Goal: Information Seeking & Learning: Check status

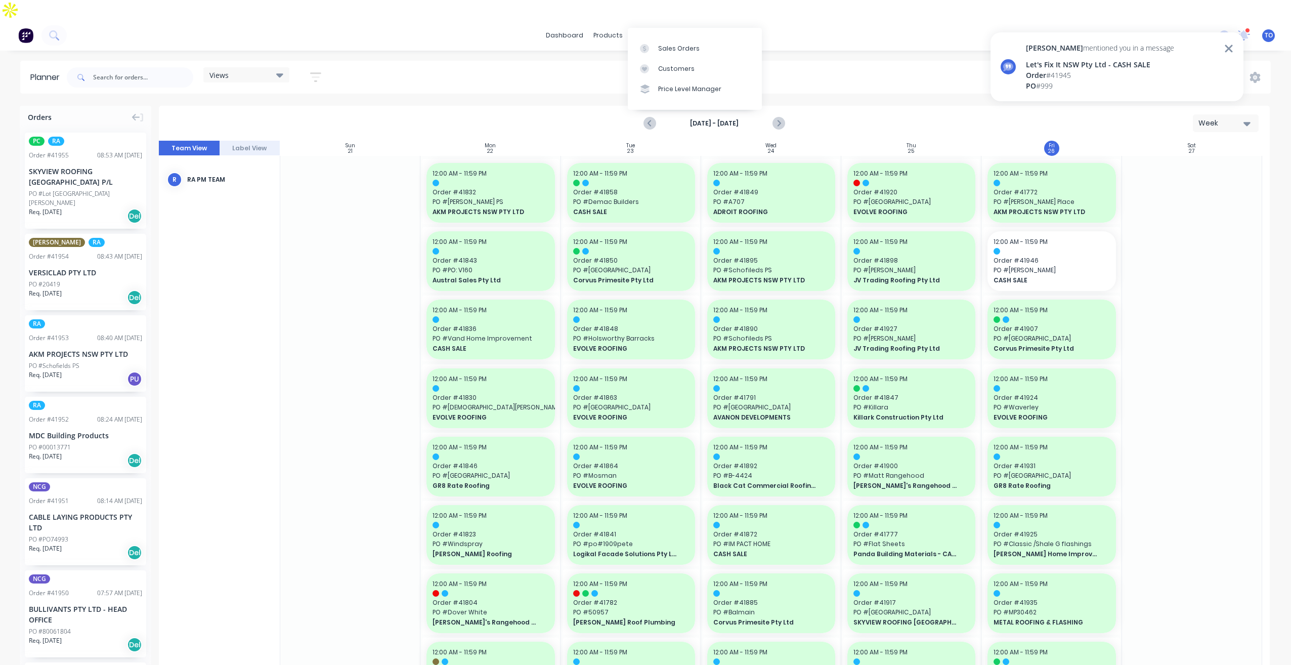
click at [677, 46] on div "Sales Orders" at bounding box center [678, 48] width 41 height 9
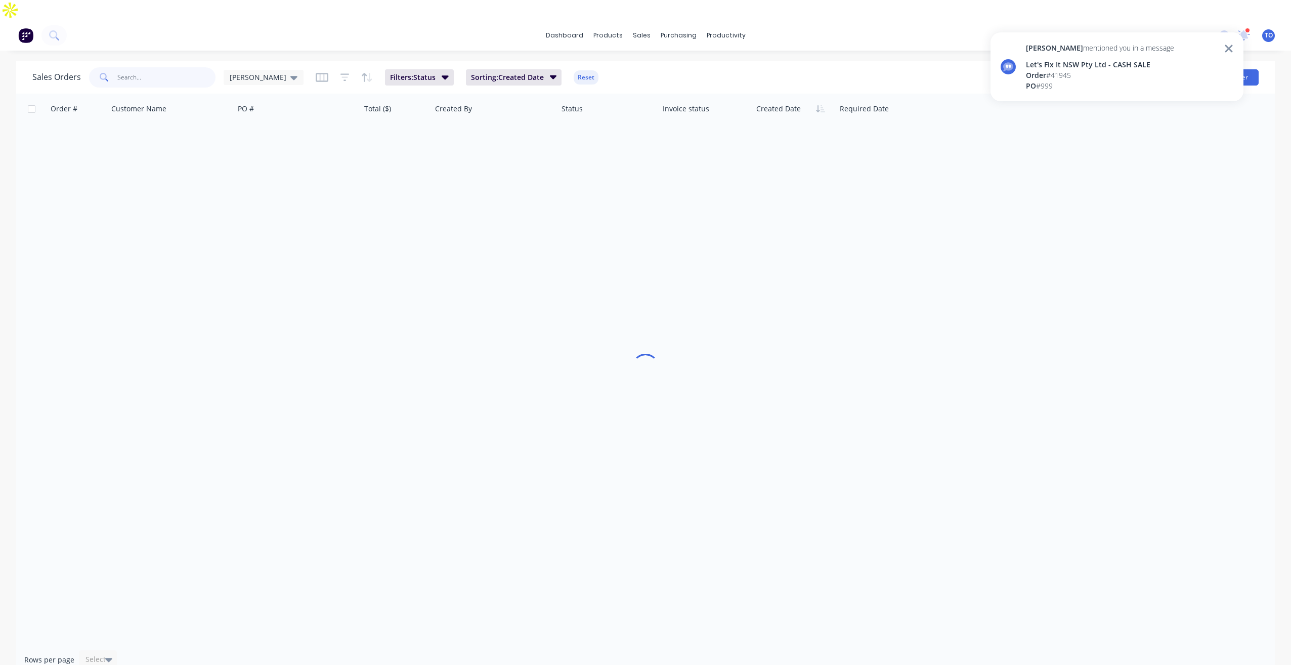
click at [181, 67] on input "text" at bounding box center [166, 77] width 99 height 20
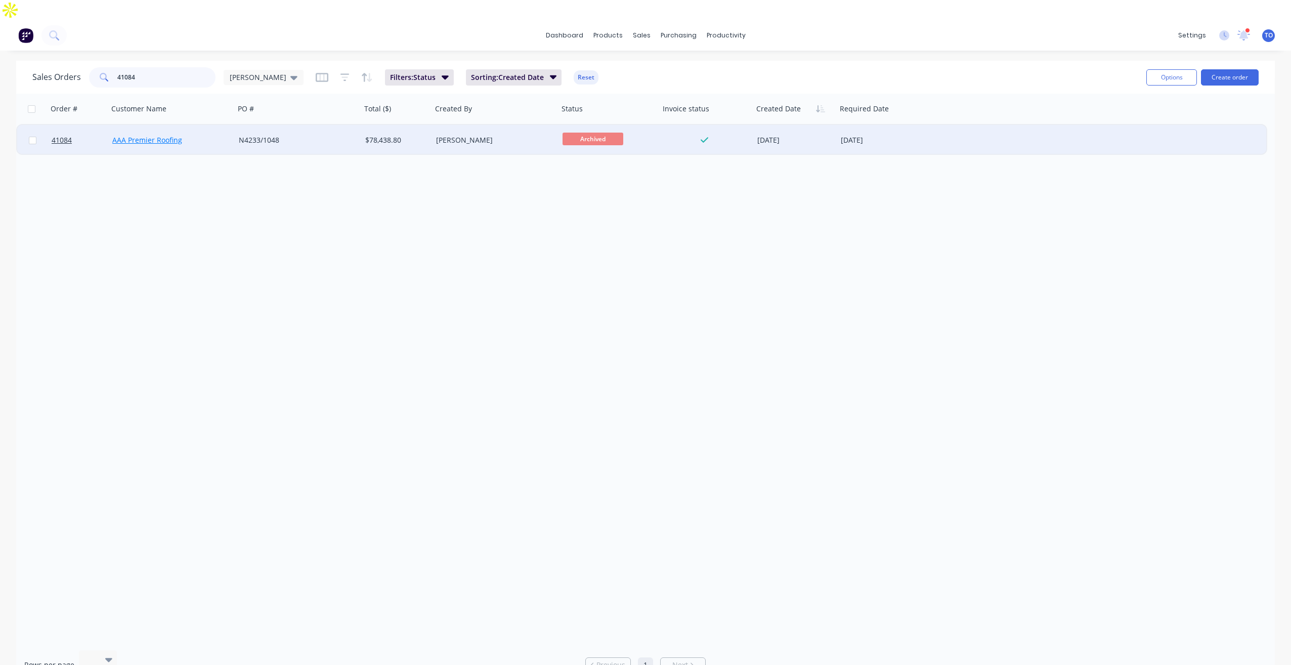
type input "41084"
click at [139, 135] on link "AAA Premier Roofing" at bounding box center [147, 140] width 70 height 10
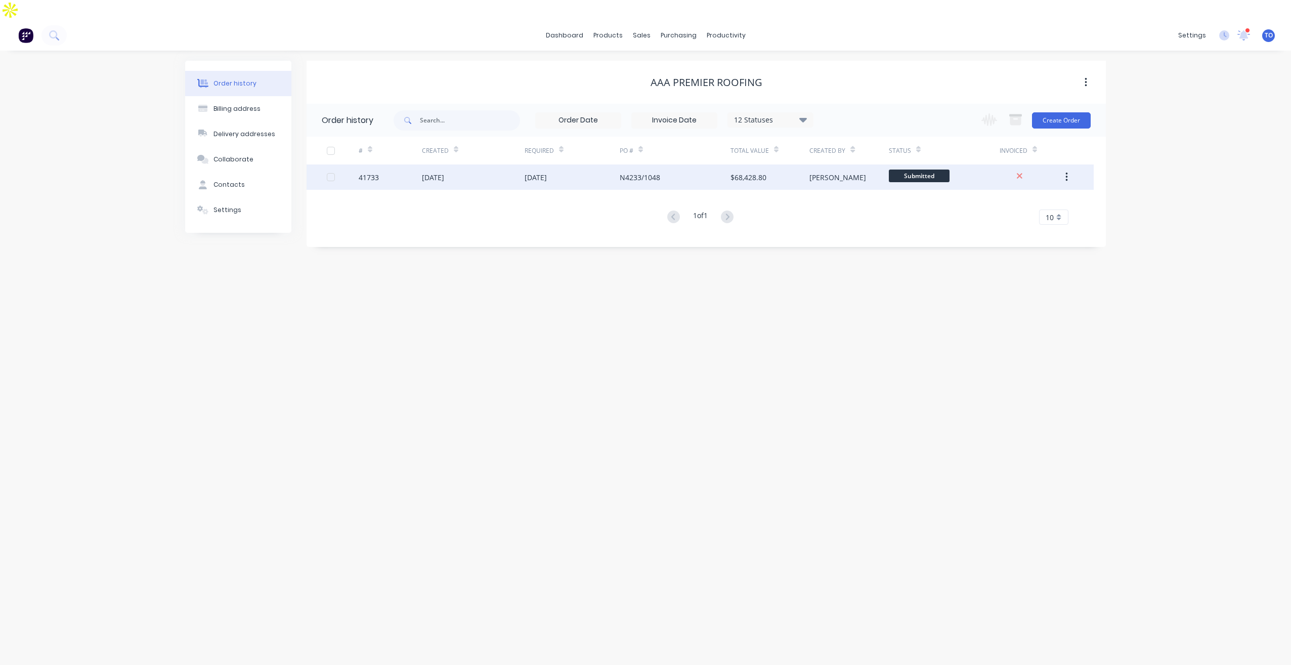
click at [566, 164] on div "[DATE]" at bounding box center [572, 176] width 95 height 25
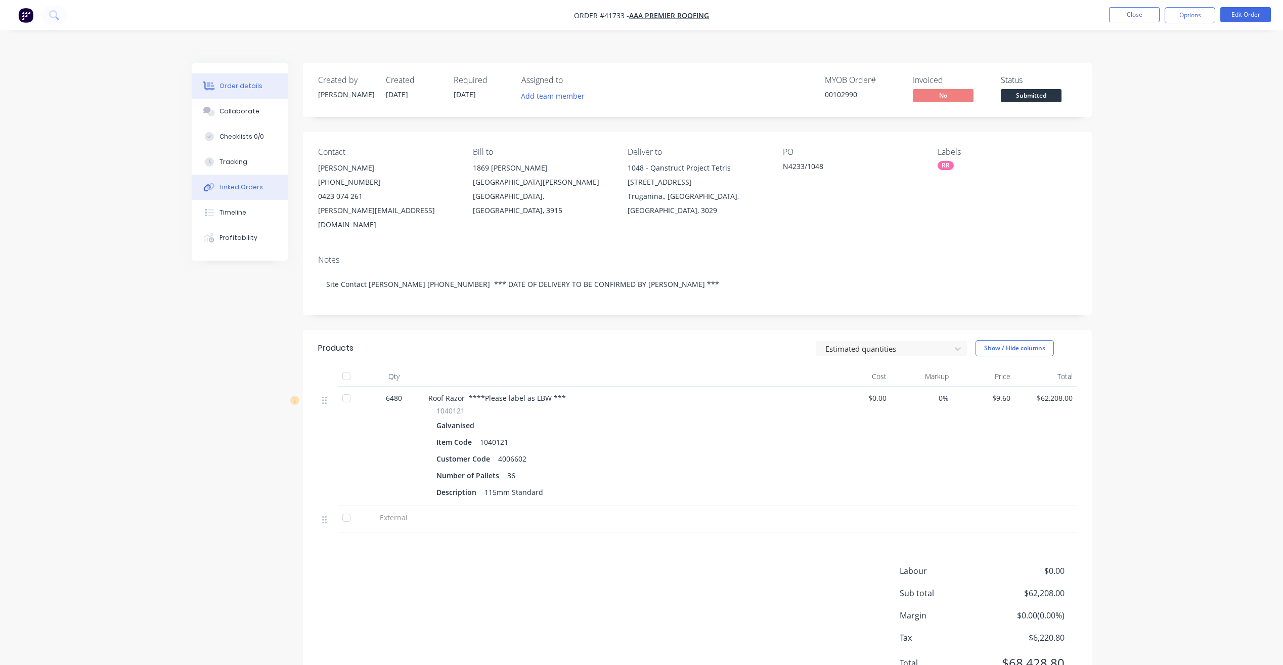
click at [245, 183] on div "Linked Orders" at bounding box center [242, 187] width 44 height 9
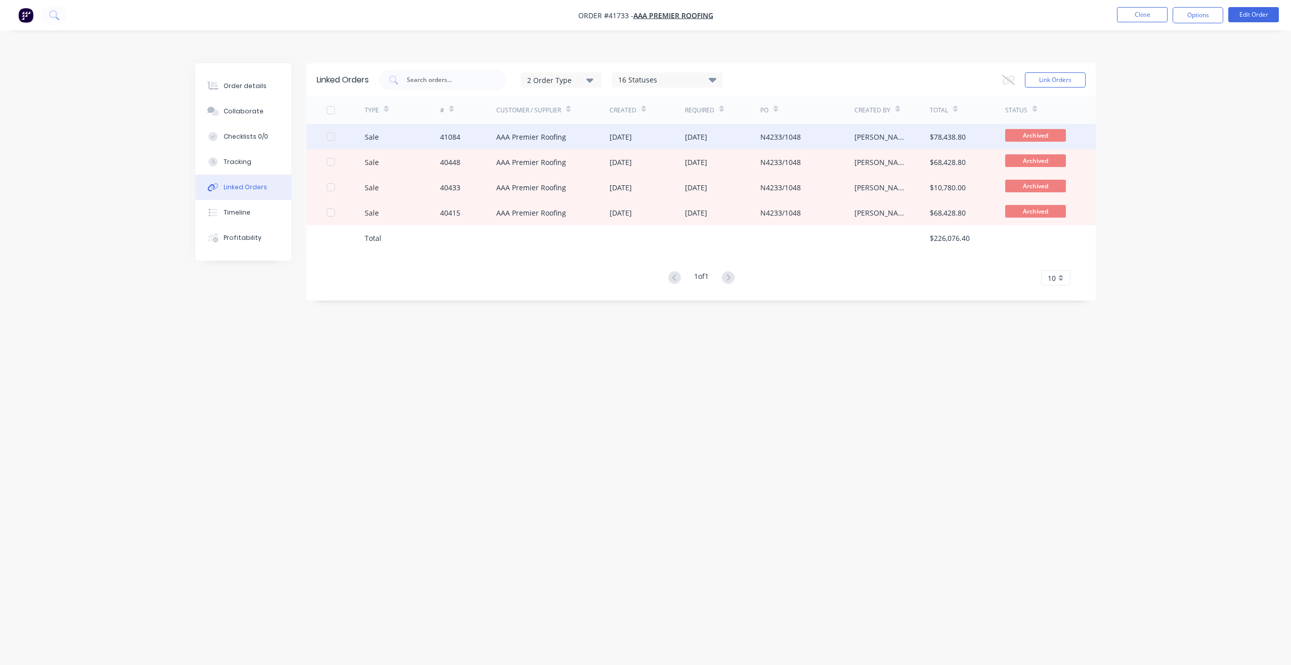
click at [556, 132] on div "AAA Premier Roofing" at bounding box center [531, 137] width 70 height 11
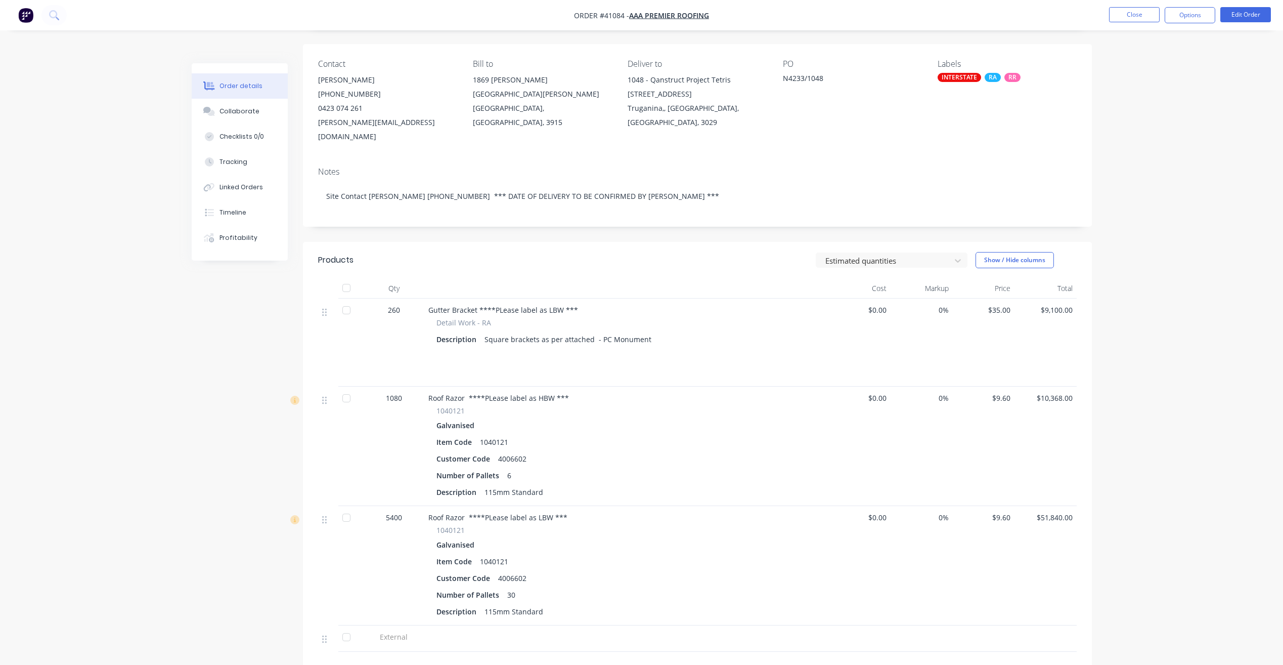
scroll to position [221, 0]
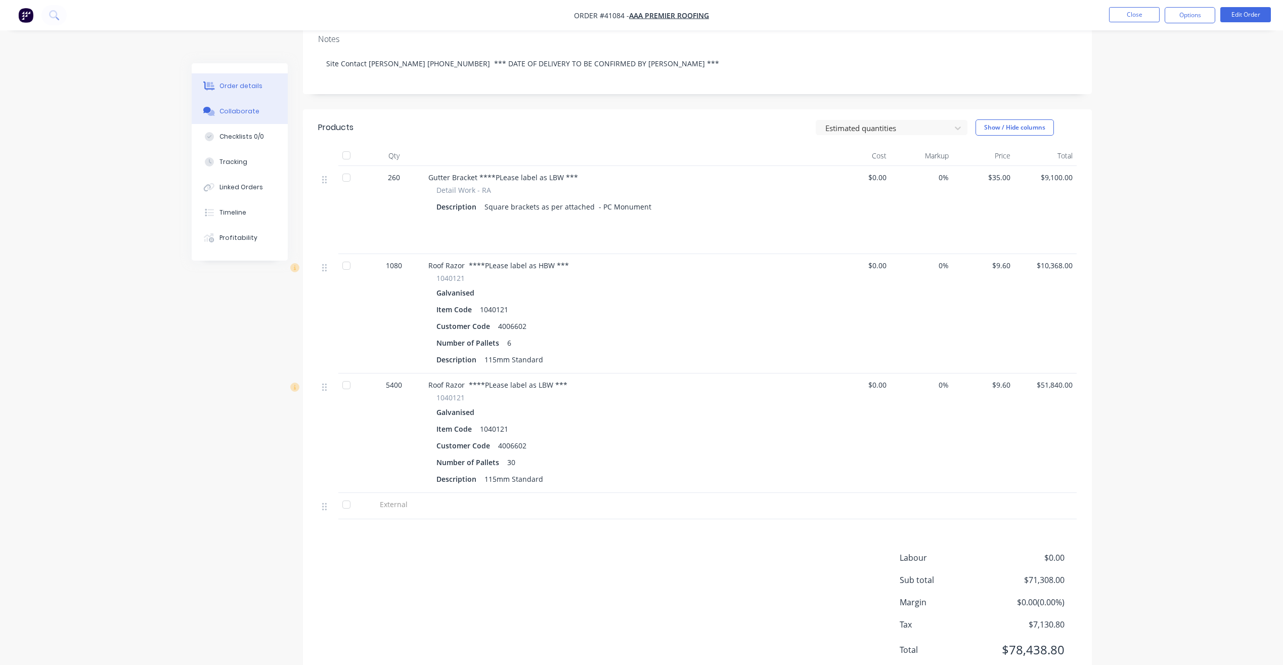
click at [231, 99] on button "Collaborate" at bounding box center [240, 111] width 96 height 25
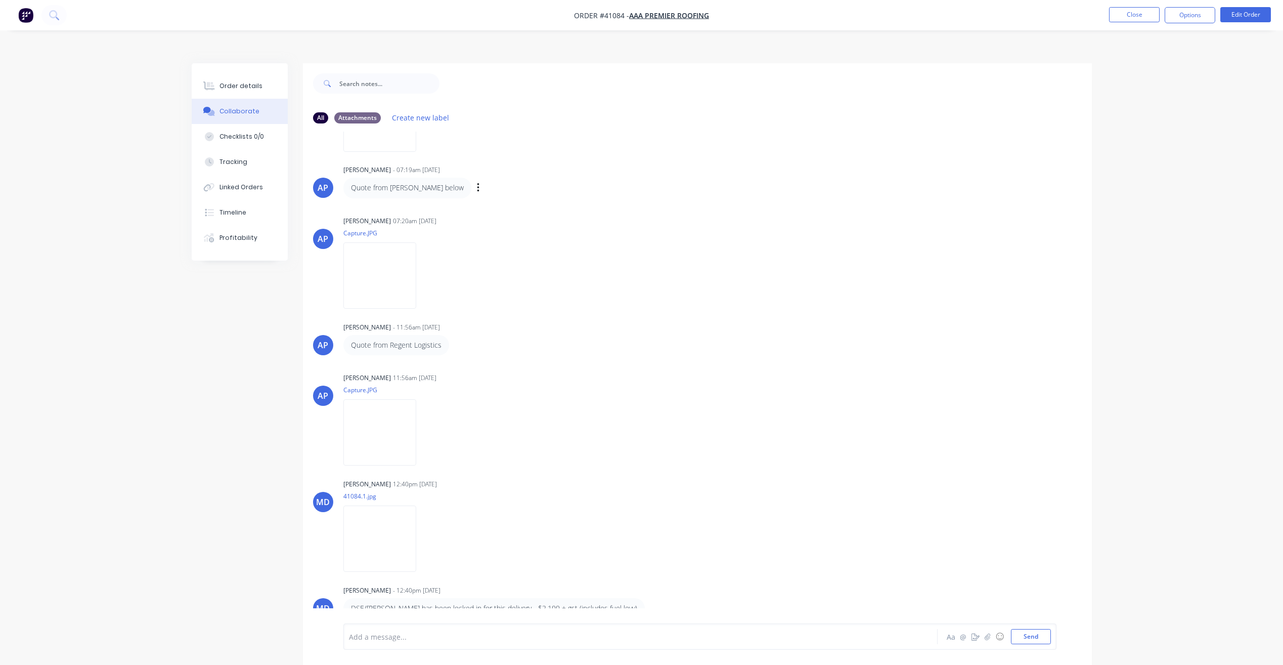
scroll to position [101, 0]
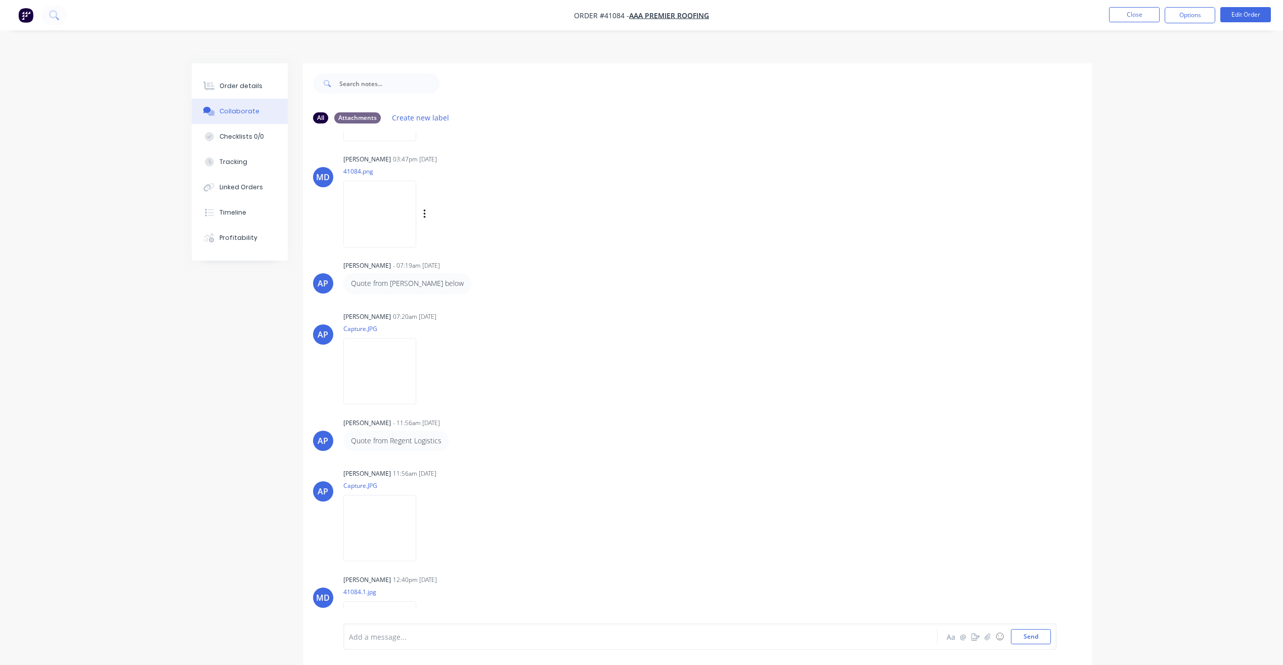
click at [394, 217] on img at bounding box center [379, 214] width 73 height 66
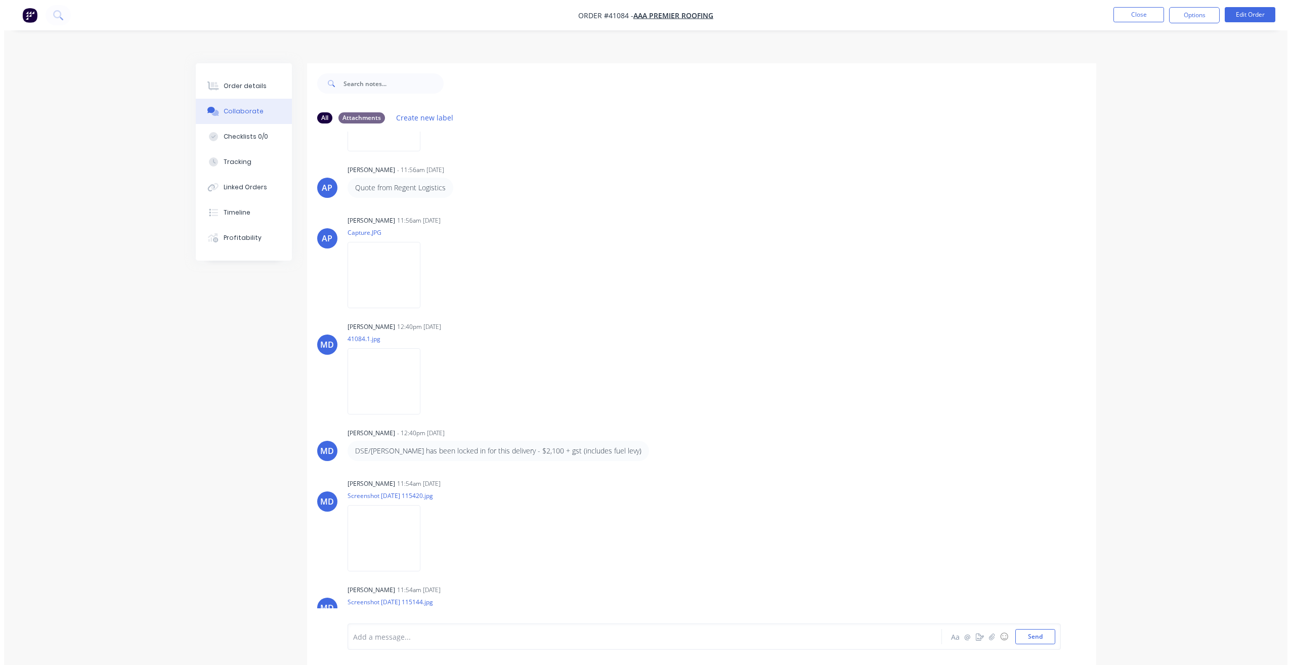
scroll to position [0, 0]
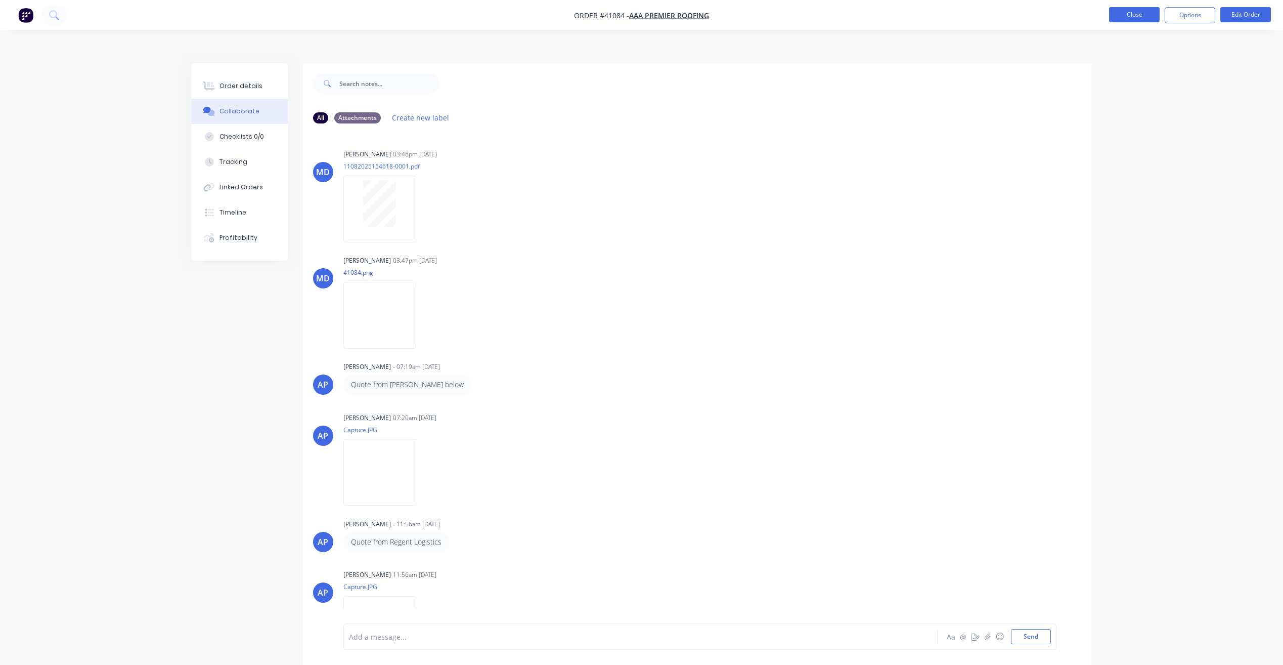
click at [1126, 15] on button "Close" at bounding box center [1134, 14] width 51 height 15
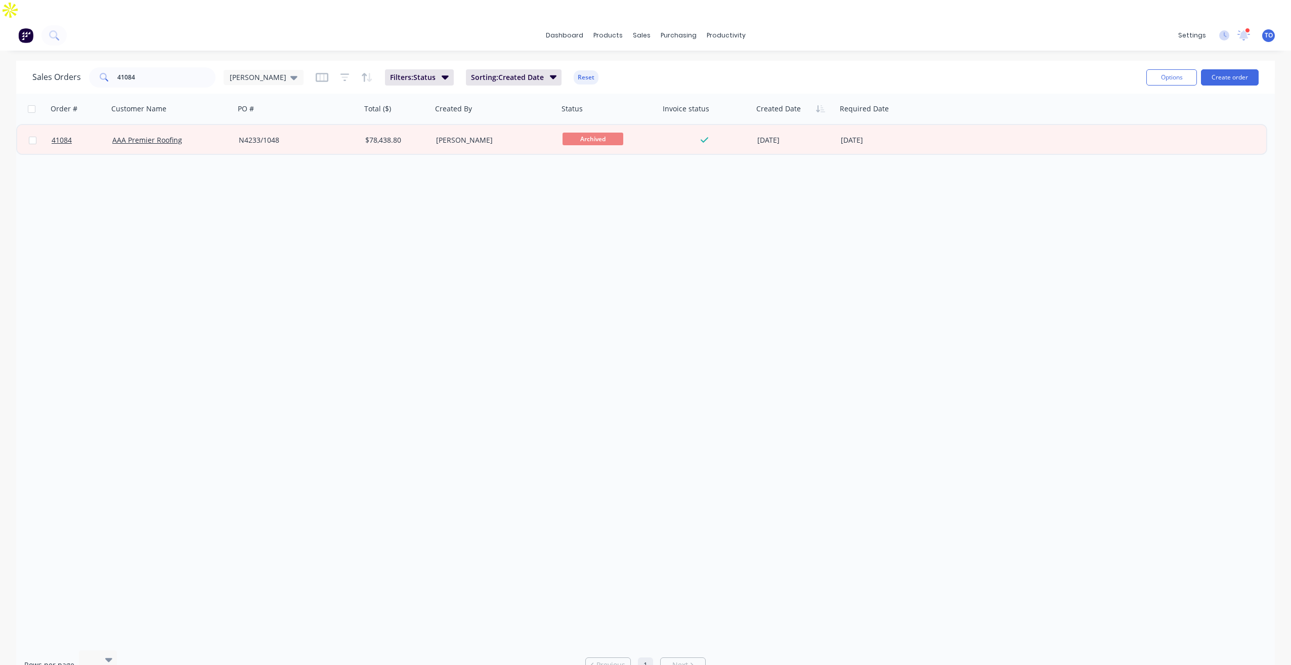
click at [317, 272] on div "Order # Customer Name PO # Total ($) Created By Status Invoice status Created D…" at bounding box center [645, 368] width 1259 height 548
click at [702, 329] on div "Order # Customer Name PO # Total ($) Created By Status Invoice status Created D…" at bounding box center [645, 368] width 1259 height 548
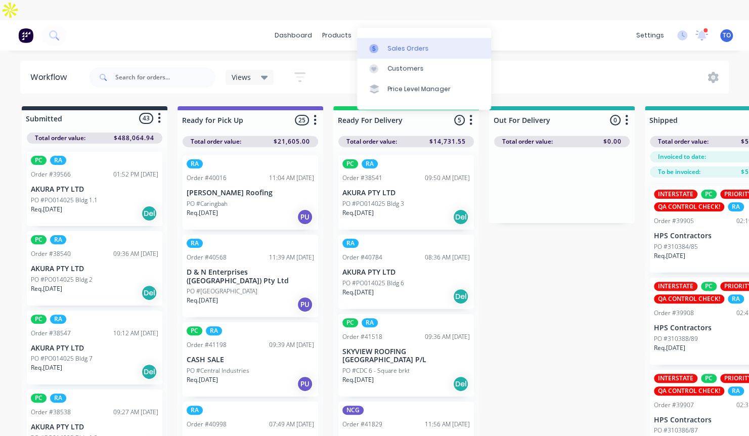
click at [402, 52] on div "Sales Orders" at bounding box center [408, 48] width 41 height 9
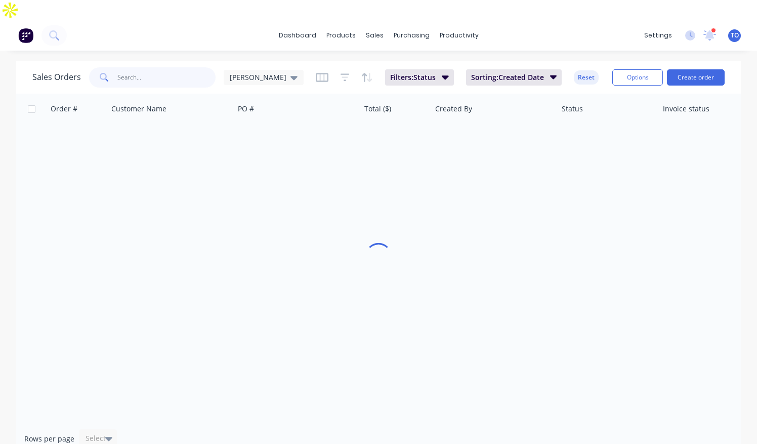
click at [165, 67] on input "text" at bounding box center [166, 77] width 99 height 20
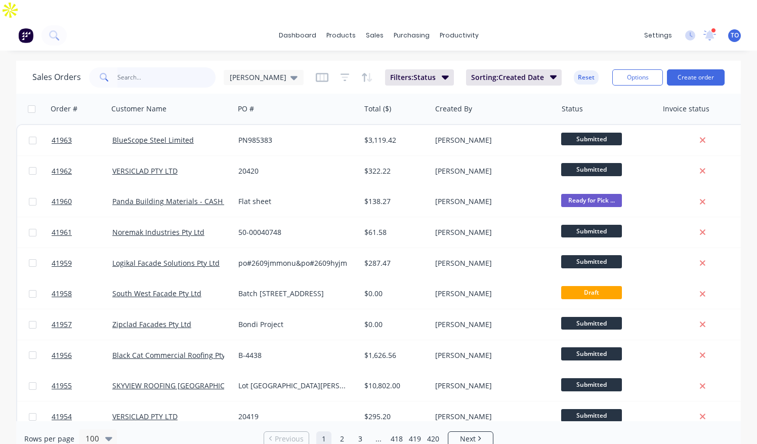
click at [167, 67] on input "text" at bounding box center [166, 77] width 99 height 20
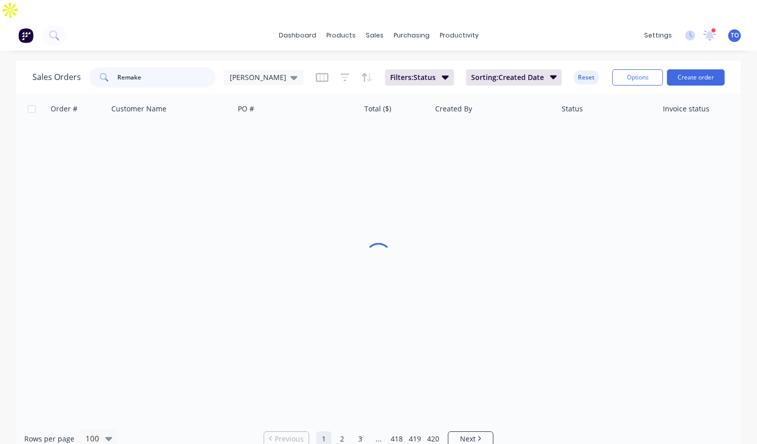
type input "Remake"
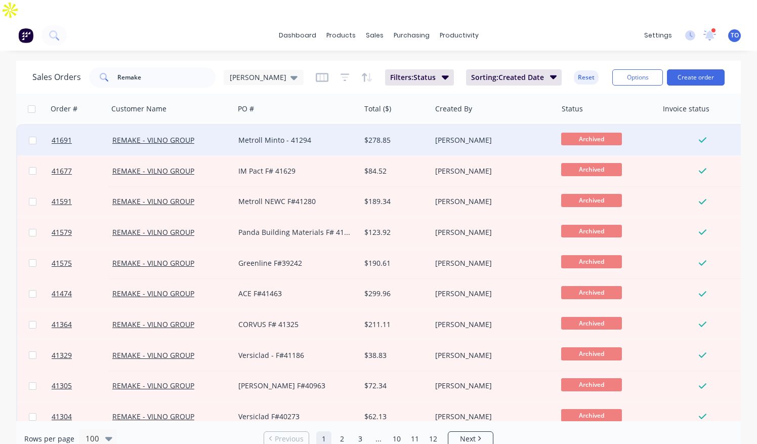
click at [185, 125] on div "REMAKE - VILNO GROUP" at bounding box center [171, 140] width 126 height 30
